Goal: Navigation & Orientation: Understand site structure

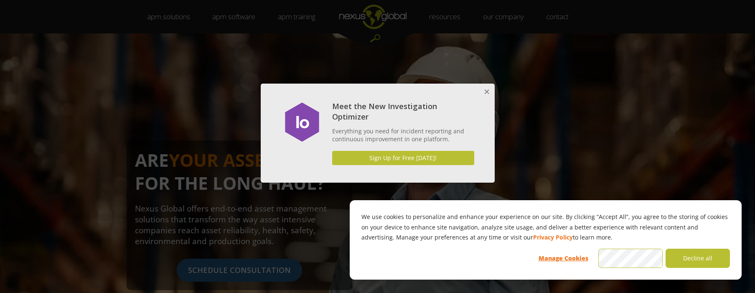
click at [485, 93] on button "Close" at bounding box center [486, 92] width 17 height 17
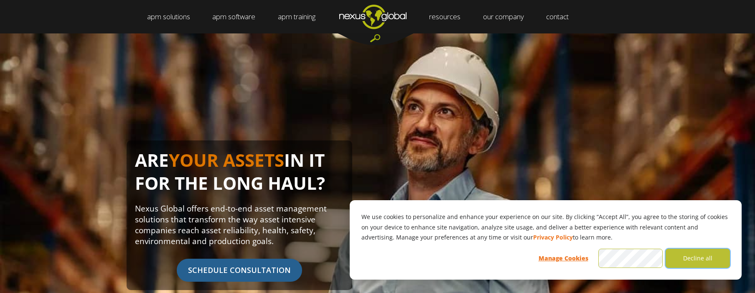
click at [703, 257] on button "Decline all" at bounding box center [697, 258] width 64 height 19
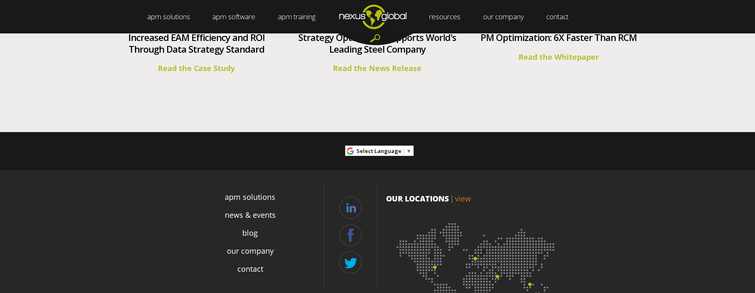
scroll to position [3188, 0]
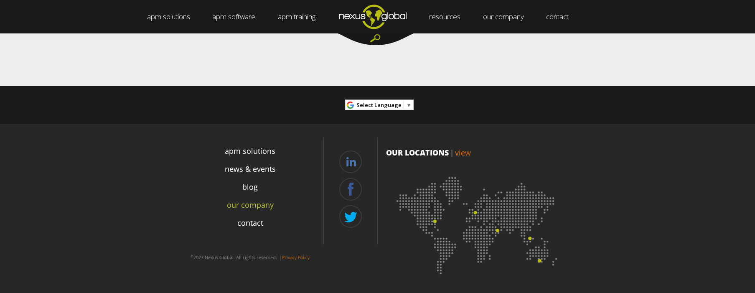
click at [257, 204] on link "our company" at bounding box center [250, 204] width 47 height 11
